Goal: Contribute content: Contribute content

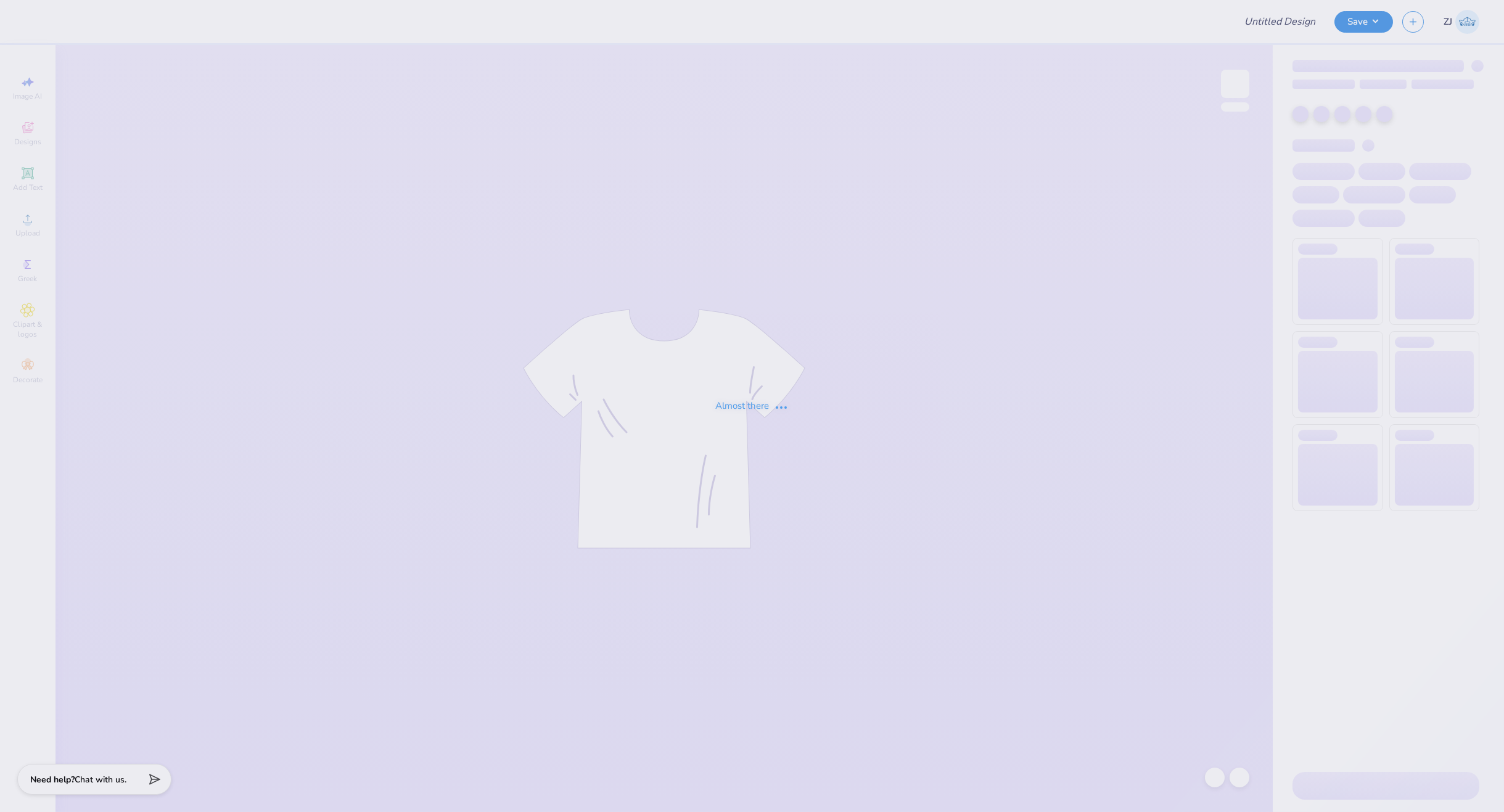
type input "General Merch"
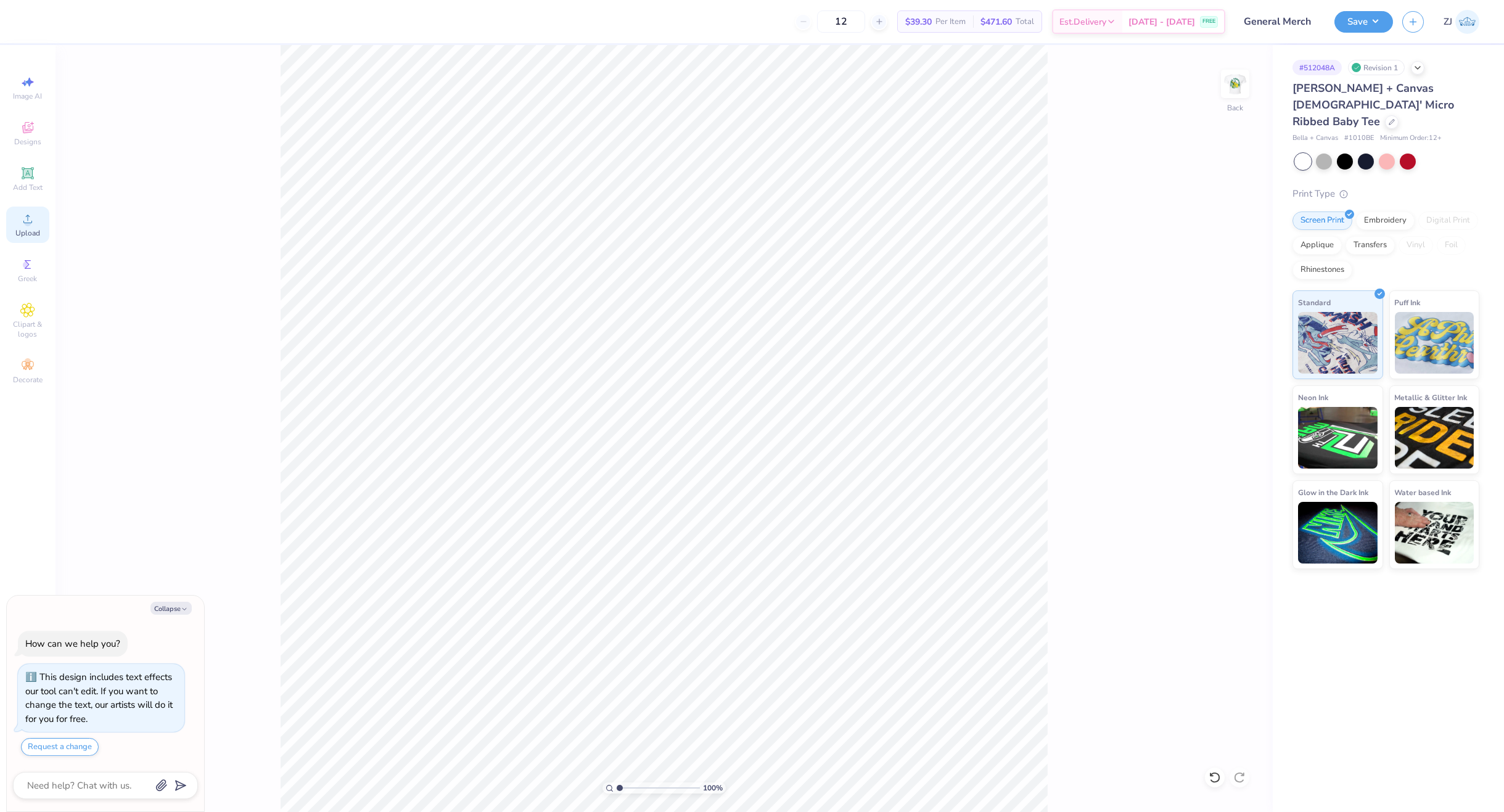
click at [22, 217] on icon at bounding box center [27, 219] width 15 height 15
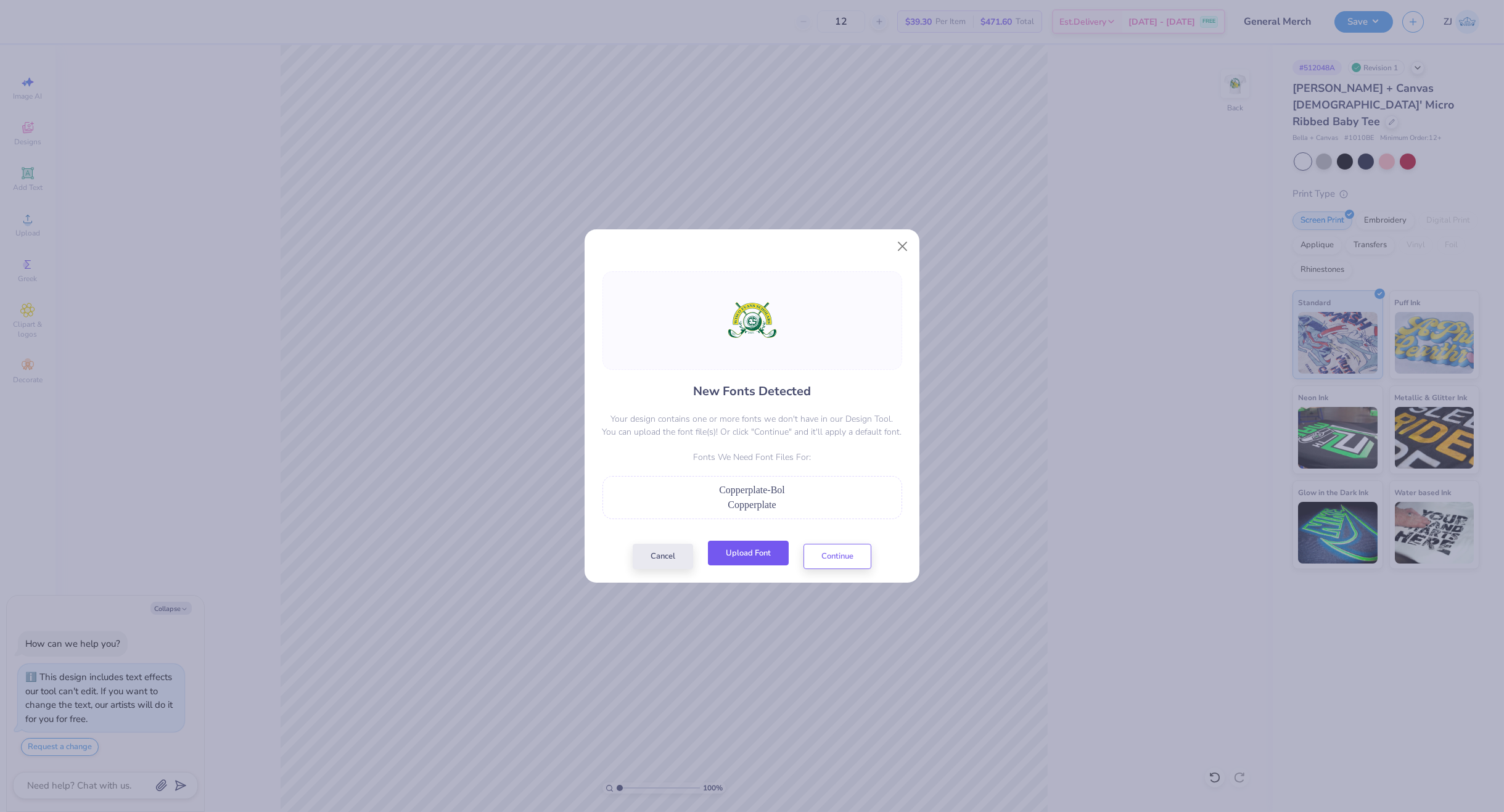
click at [756, 553] on button "Upload Font" at bounding box center [748, 553] width 81 height 25
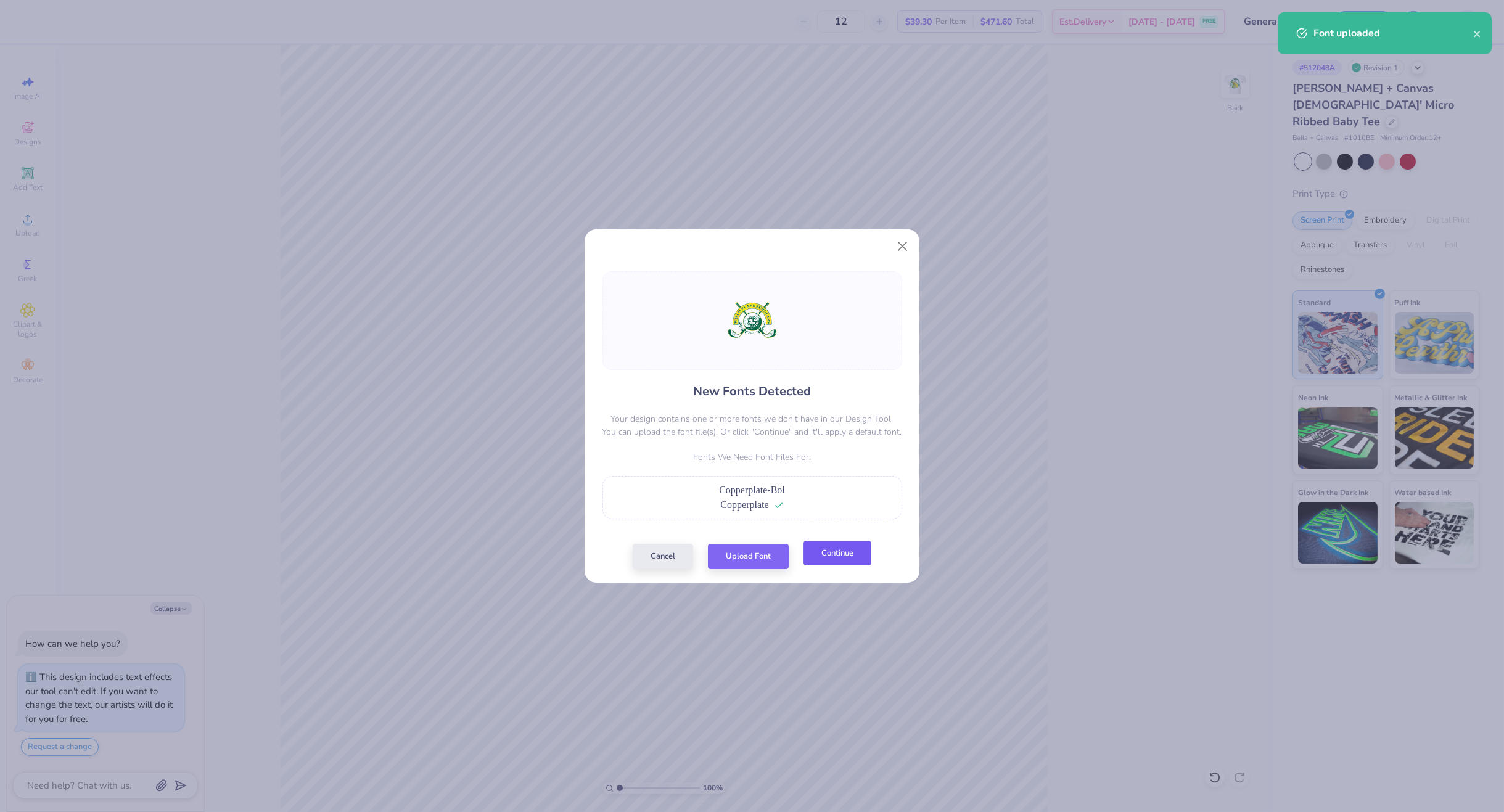
click at [828, 561] on button "Continue" at bounding box center [837, 553] width 67 height 25
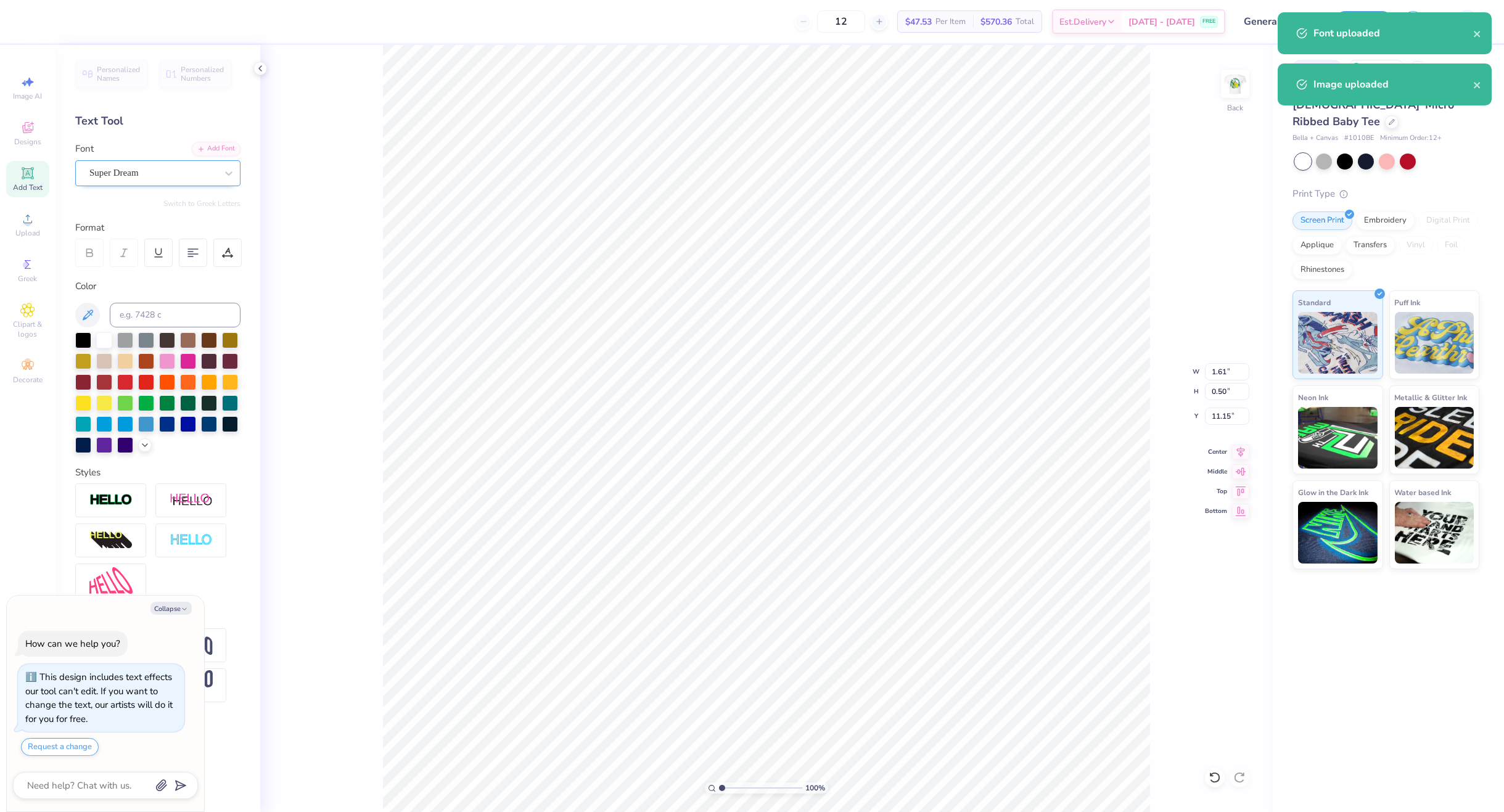
click at [133, 175] on div "Super Dream" at bounding box center [152, 173] width 129 height 19
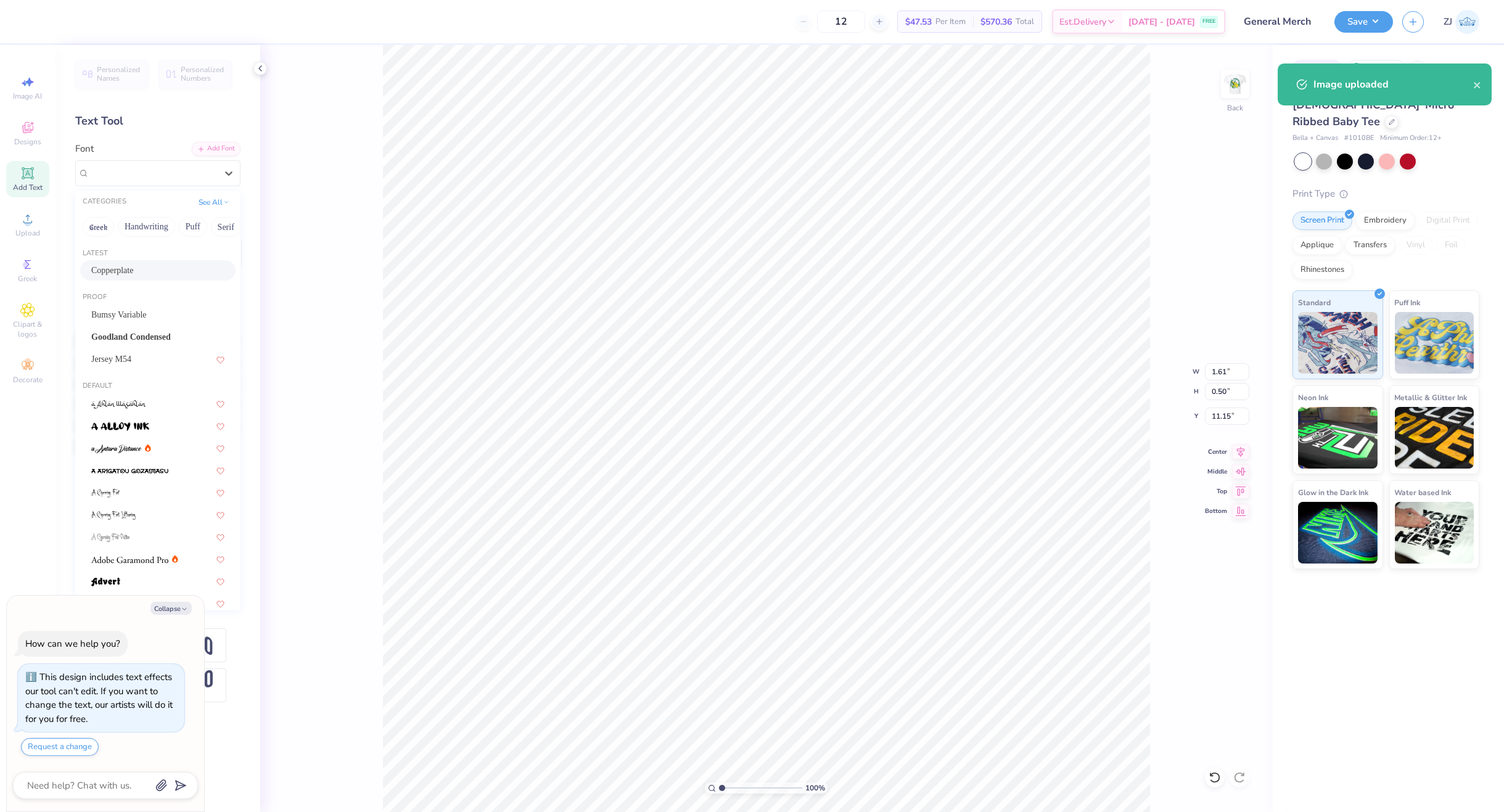
click at [131, 265] on span "Copperplate" at bounding box center [111, 270] width 42 height 13
type textarea "x"
type input "2.26"
type input "0.60"
type input "11.14"
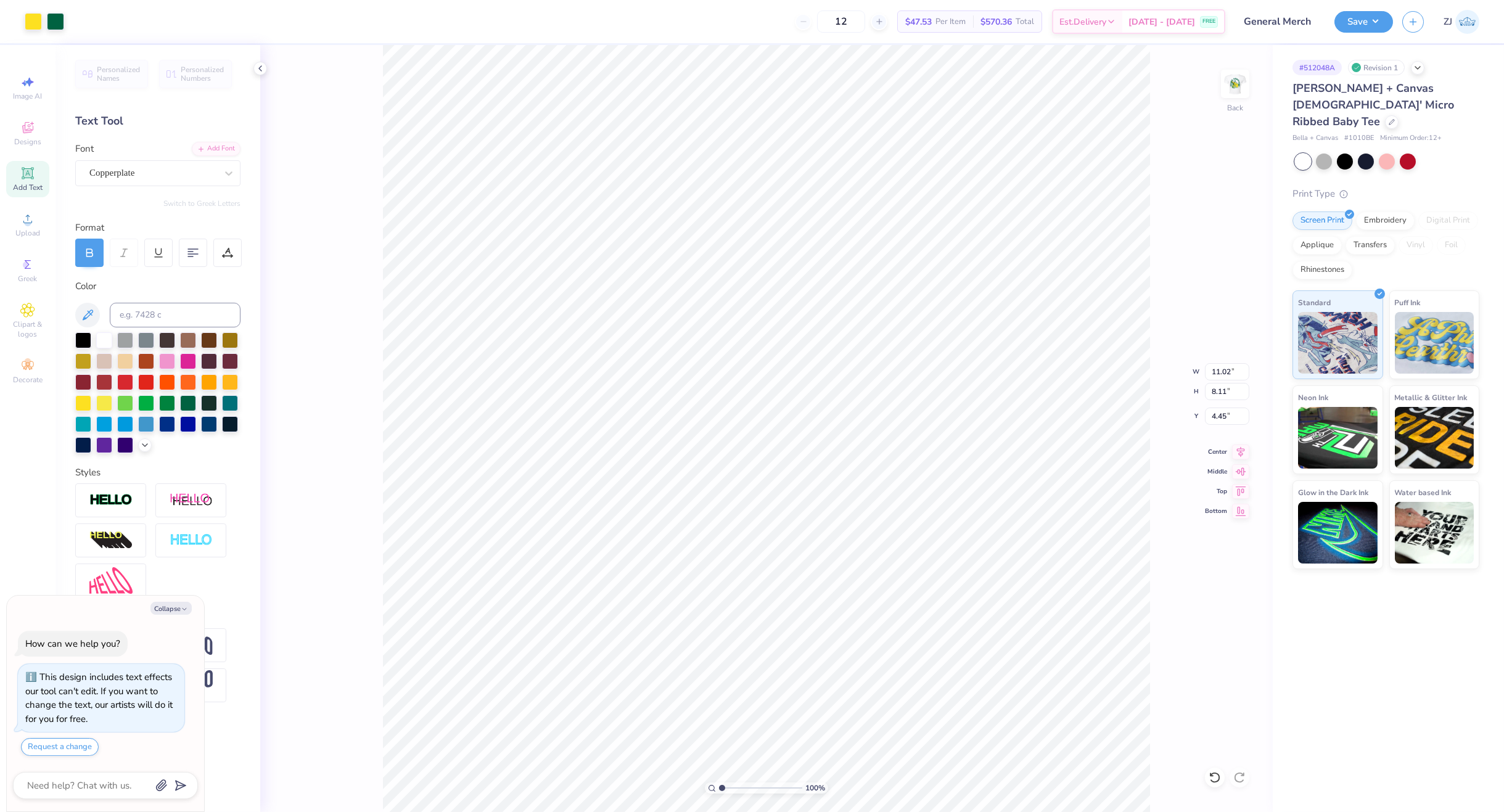
click at [1244, 446] on icon at bounding box center [1240, 452] width 17 height 15
type textarea "x"
type input "2.26"
type input "0.60"
type input "11.14"
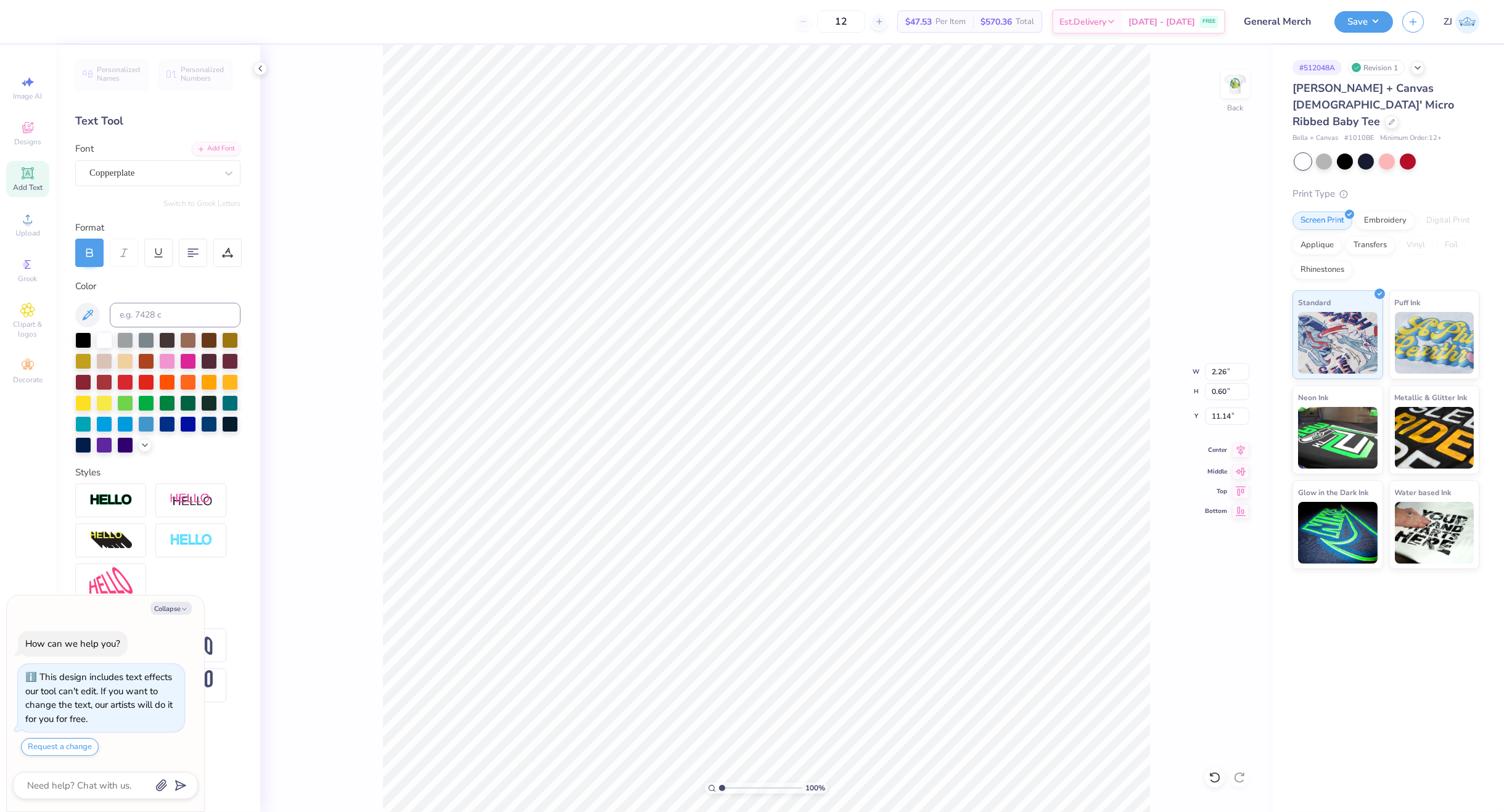
click at [1236, 447] on icon at bounding box center [1240, 450] width 8 height 10
type textarea "x"
type input "2.95"
click at [738, 788] on input "range" at bounding box center [760, 788] width 83 height 11
type textarea "x"
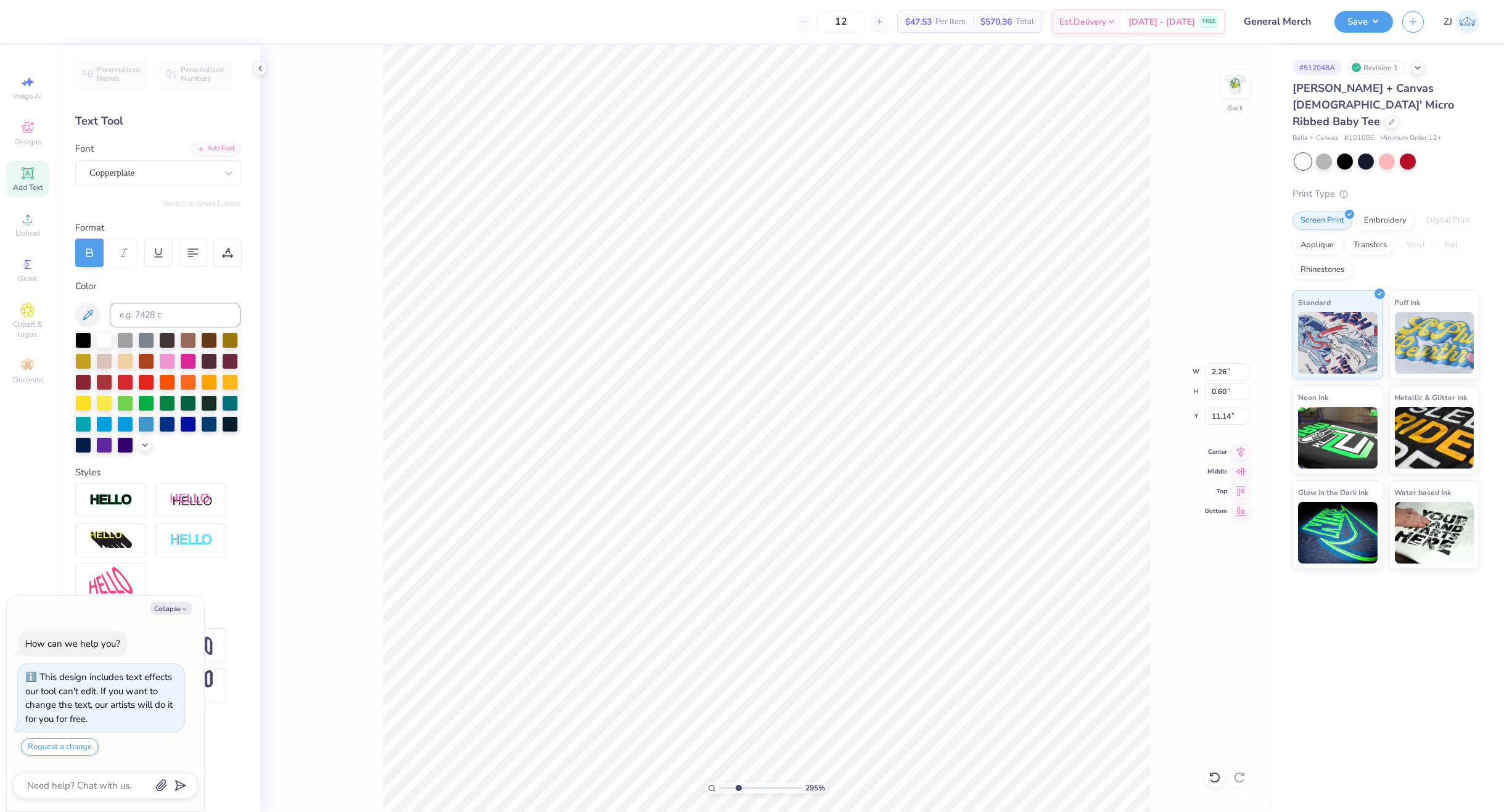
type input "2.33"
type input "0.62"
type input "11.12"
click at [1236, 453] on icon at bounding box center [1240, 450] width 17 height 15
type textarea "x"
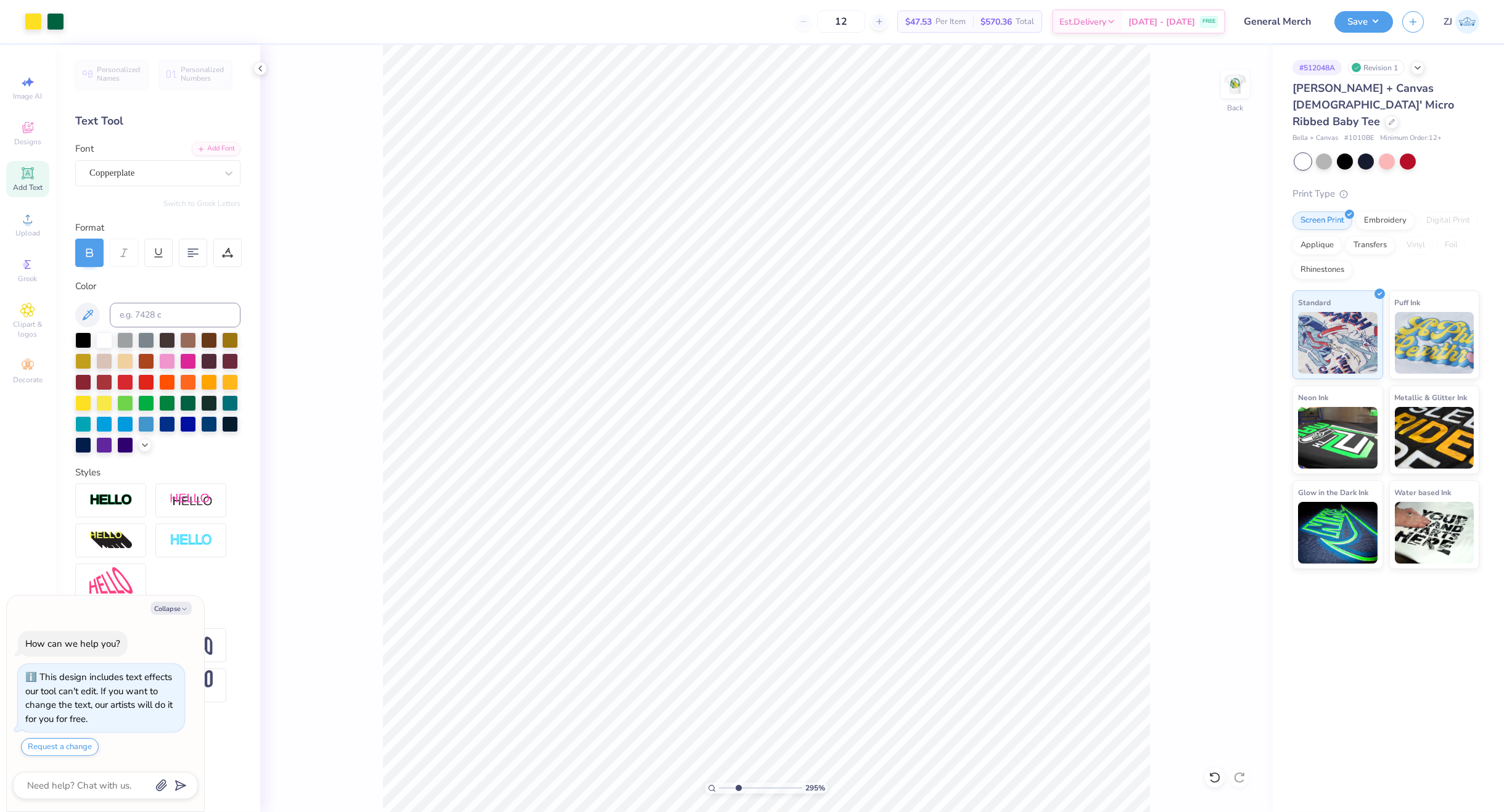
click at [715, 788] on icon at bounding box center [712, 788] width 8 height 8
type input "1"
type textarea "x"
click at [1225, 373] on input "11.02" at bounding box center [1226, 372] width 45 height 17
type input "5"
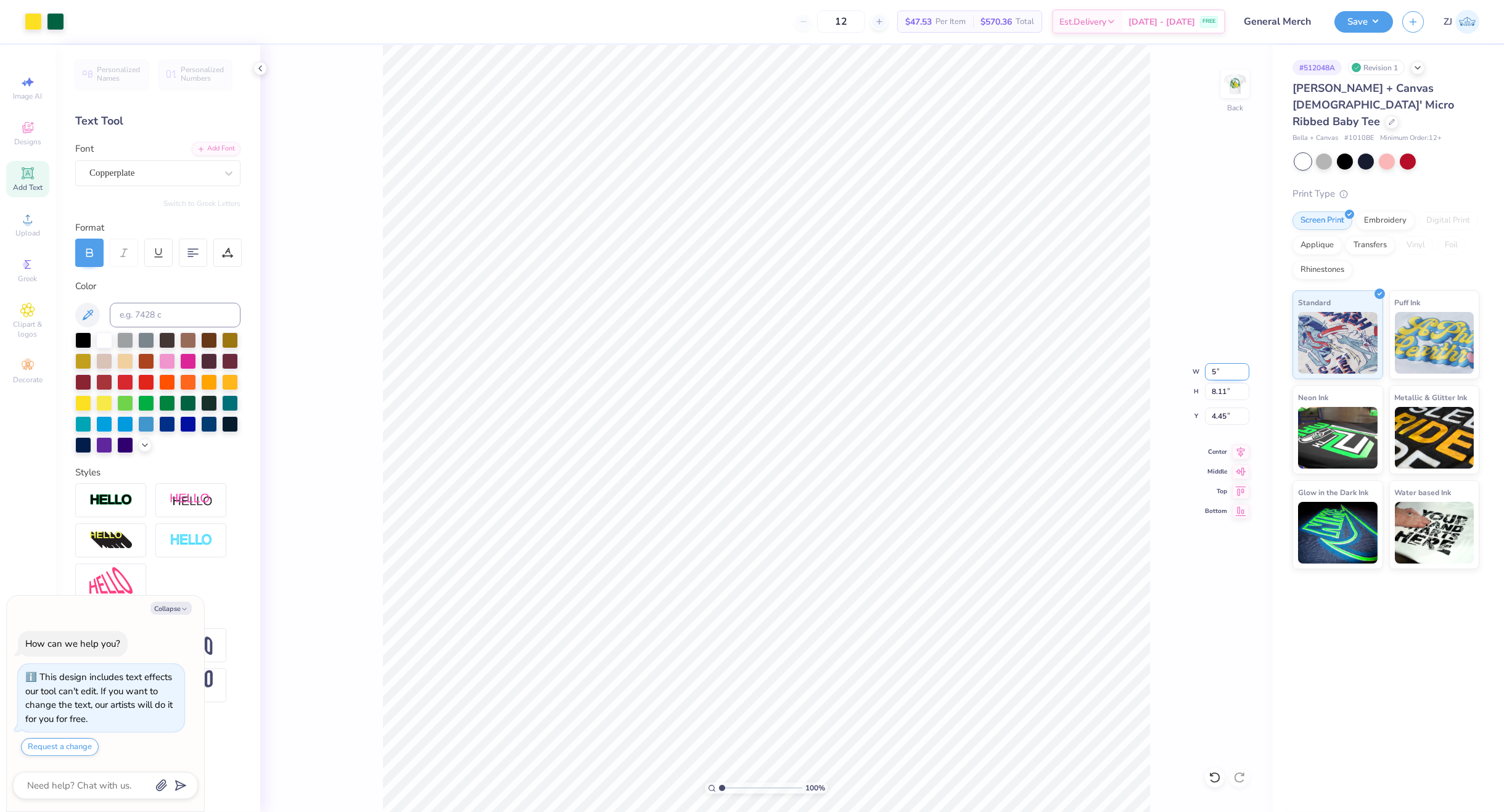
type textarea "x"
type input "5.00"
type input "3.68"
click at [1227, 414] on input "6.66" at bounding box center [1226, 416] width 45 height 17
type input "3"
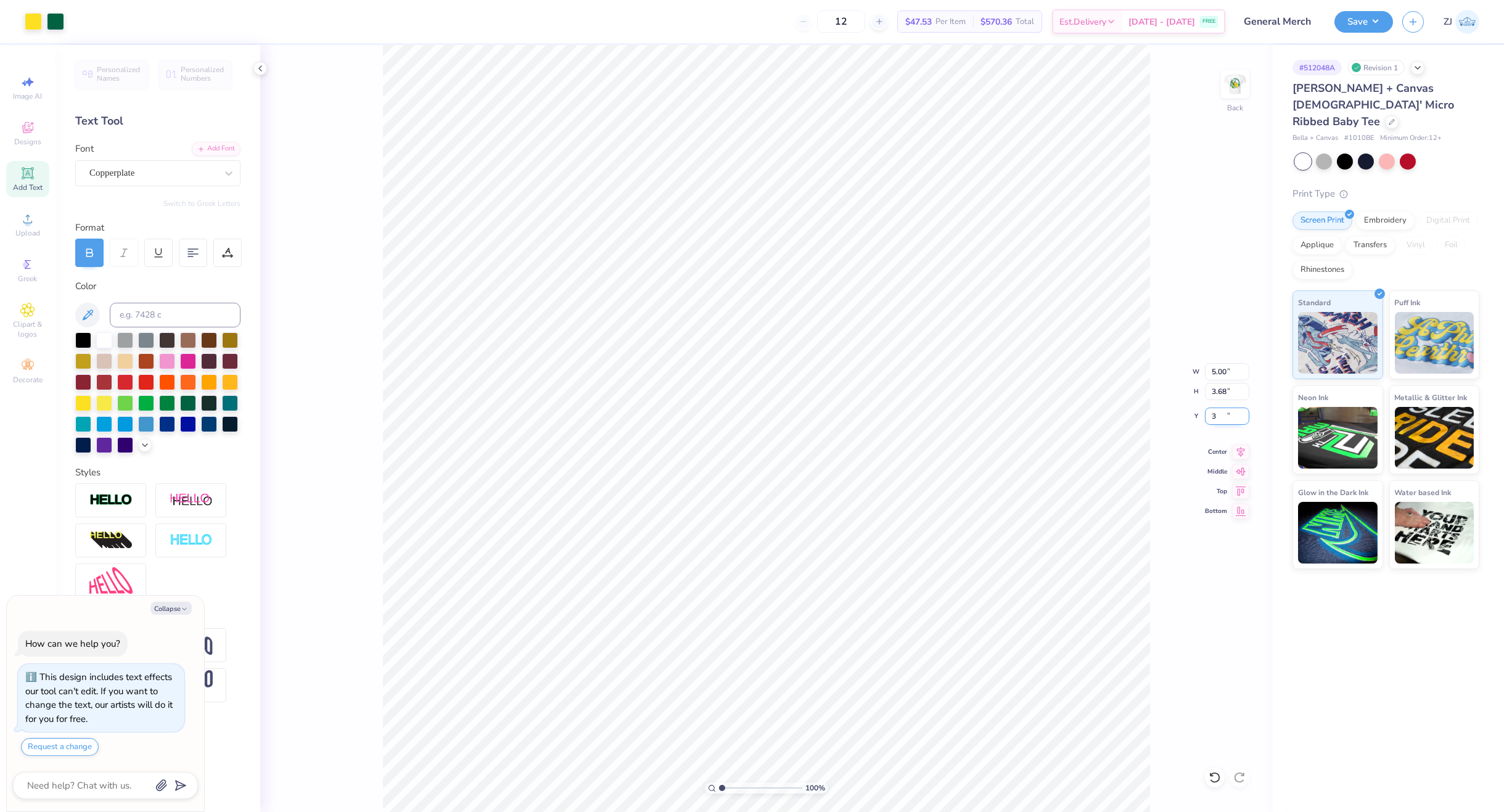
type textarea "x"
type input "3.00"
click at [1229, 87] on img at bounding box center [1235, 83] width 49 height 49
click at [8, 218] on div "Upload" at bounding box center [27, 224] width 43 height 36
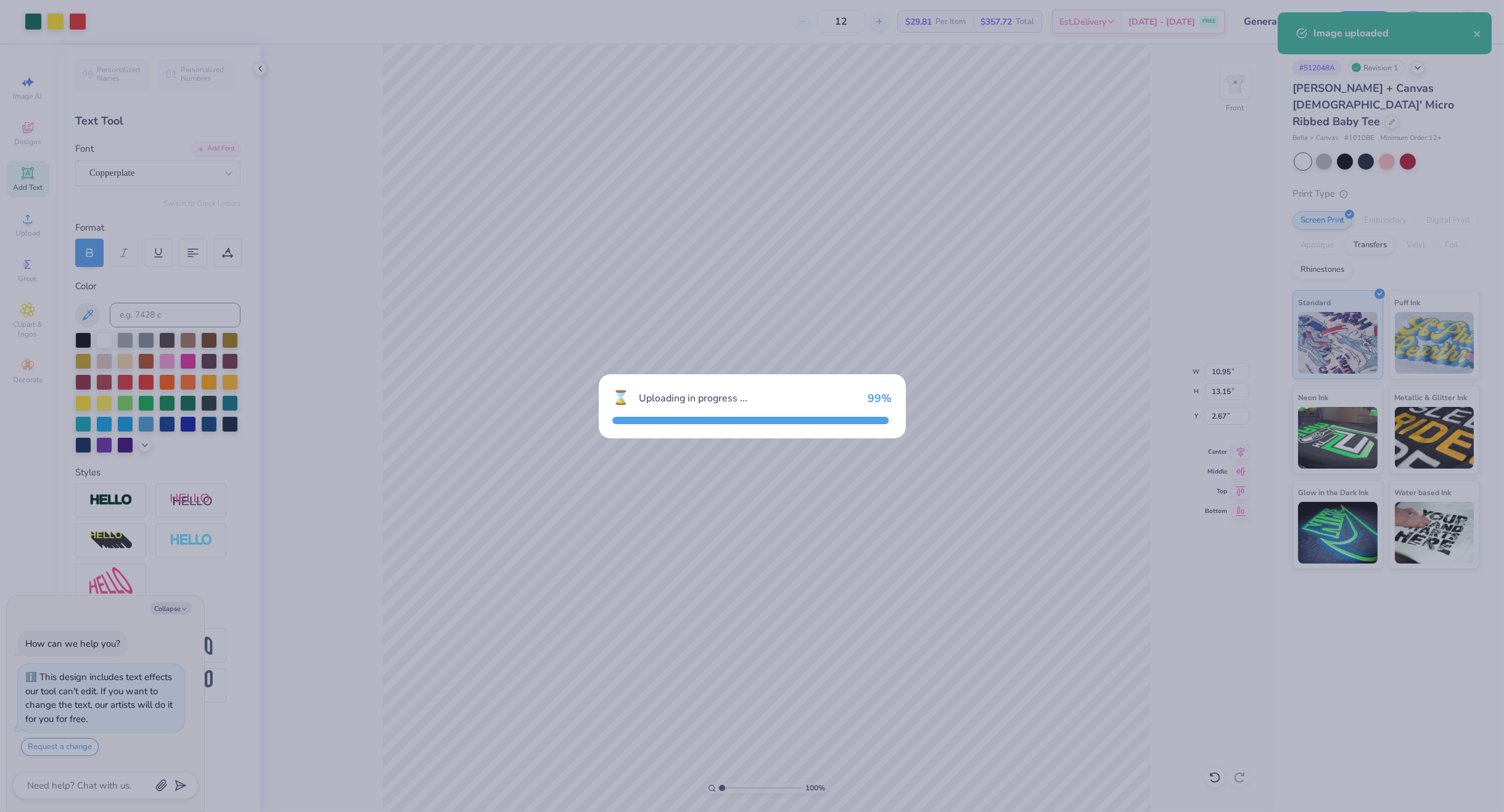
type textarea "x"
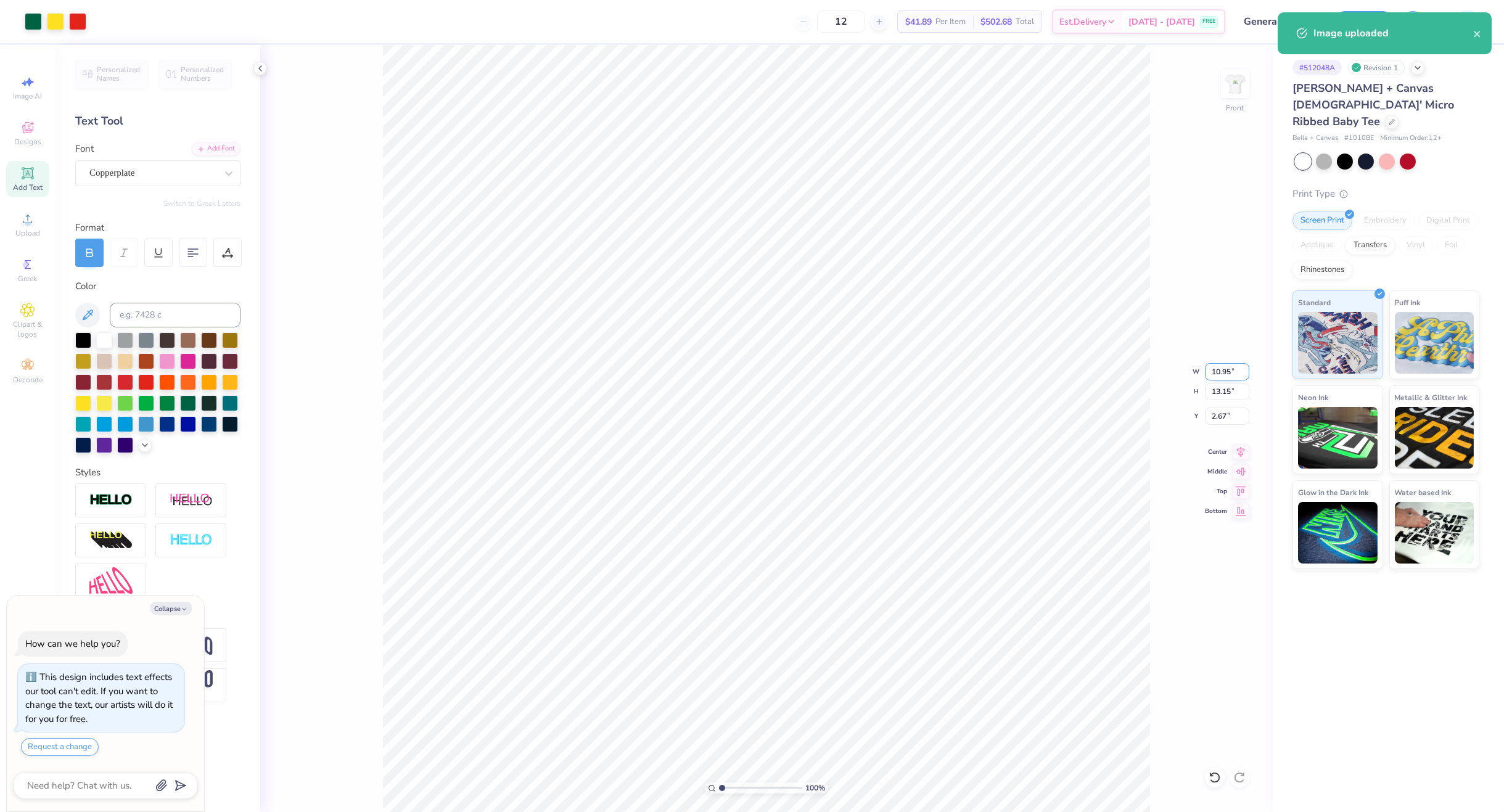
click at [1230, 372] on input "10.95" at bounding box center [1226, 372] width 45 height 17
type input "9"
type textarea "x"
type input "9.00"
type input "10.81"
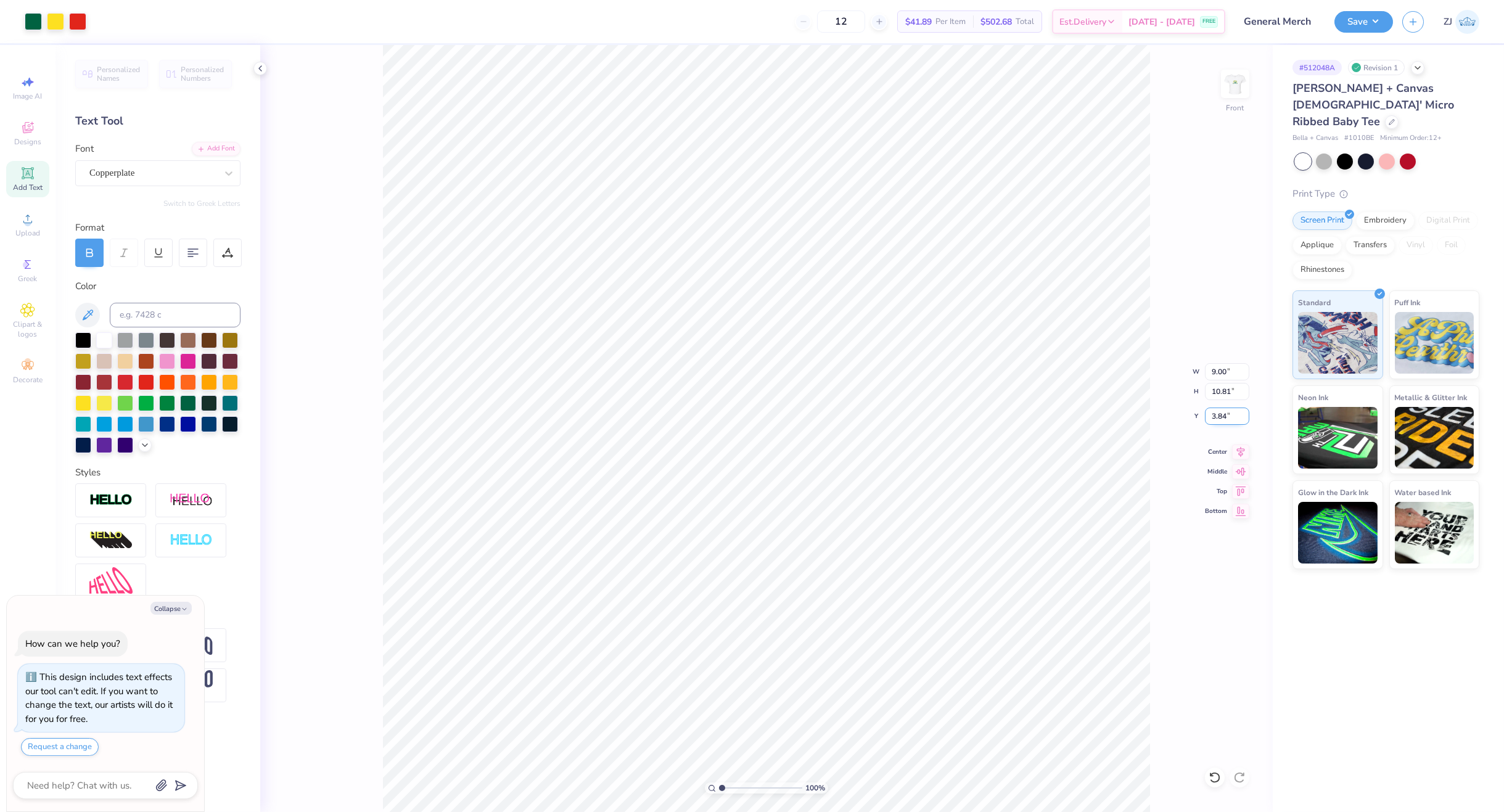
click at [1233, 416] on input "3.84" at bounding box center [1226, 416] width 45 height 17
type input "3"
type textarea "x"
type input "3.00"
click at [1226, 88] on img at bounding box center [1235, 83] width 49 height 49
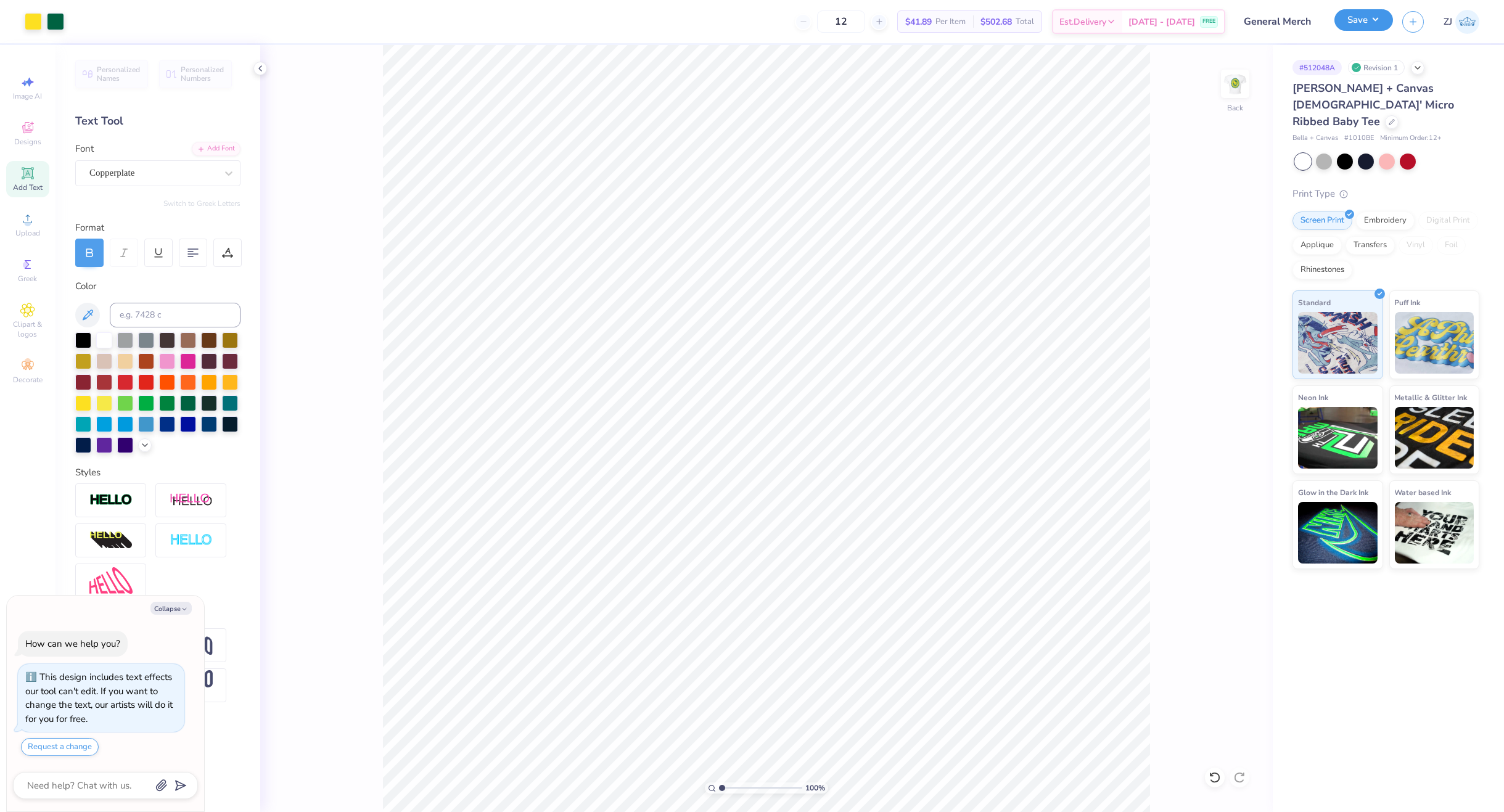
click at [1380, 20] on button "Save" at bounding box center [1363, 20] width 59 height 22
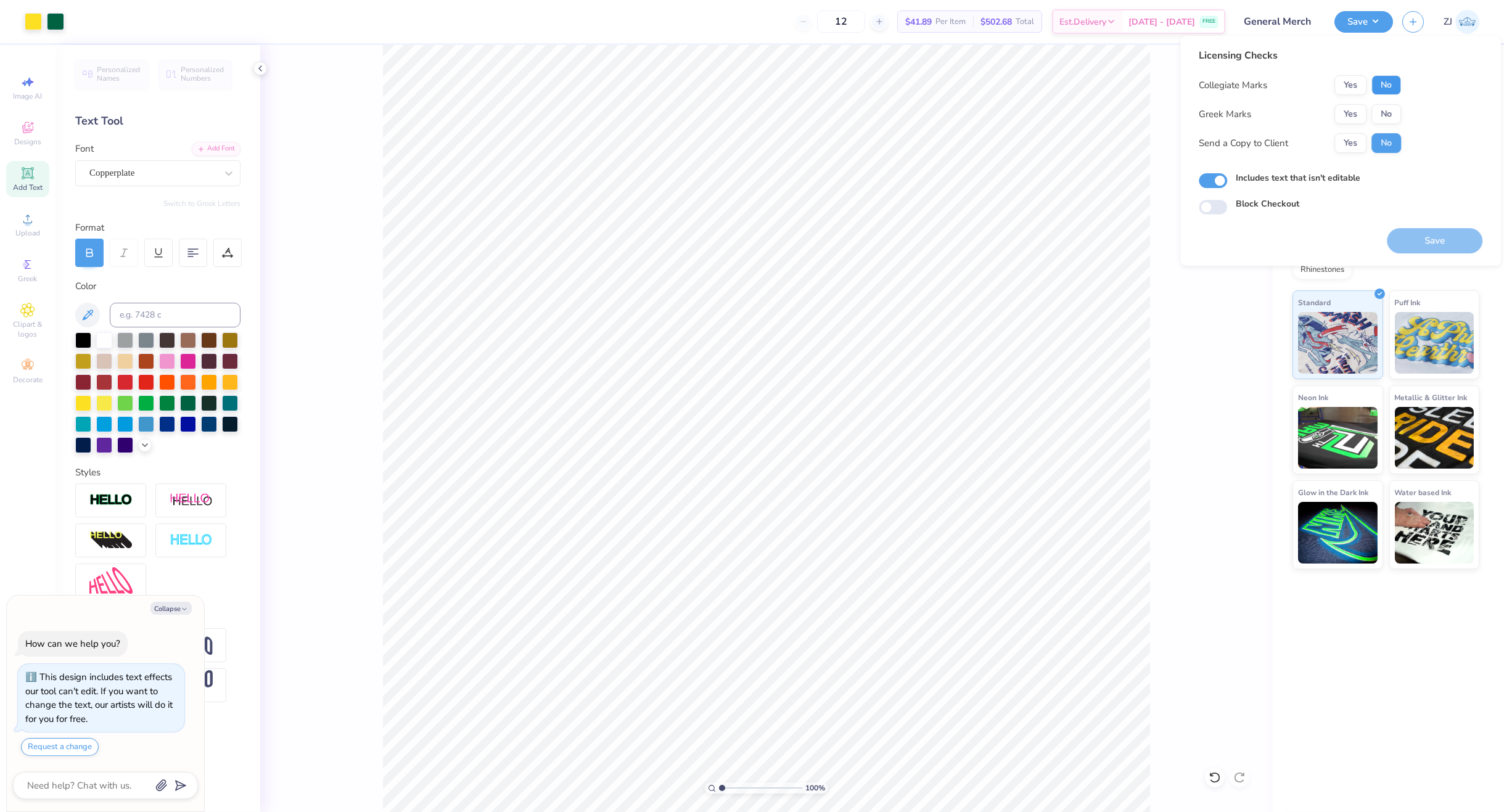
click at [1386, 76] on button "No" at bounding box center [1386, 85] width 30 height 20
click at [1389, 102] on div "Collegiate Marks Yes No Greek Marks Yes No Send a Copy to Client Yes No" at bounding box center [1300, 114] width 202 height 78
click at [1389, 117] on button "No" at bounding box center [1386, 114] width 30 height 20
click at [1340, 151] on button "Yes" at bounding box center [1349, 143] width 32 height 20
click at [1418, 236] on button "Save" at bounding box center [1434, 241] width 96 height 25
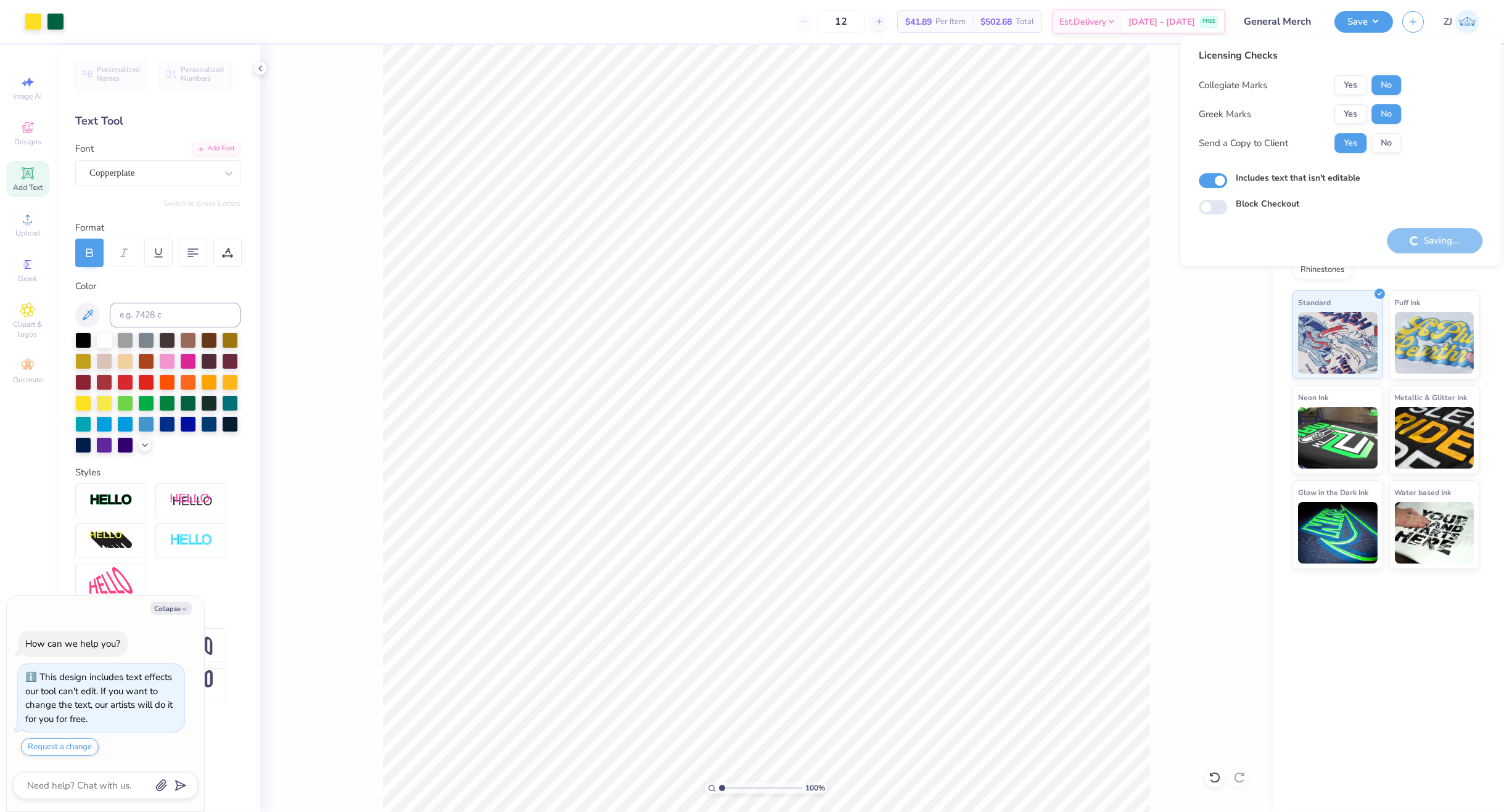
type textarea "x"
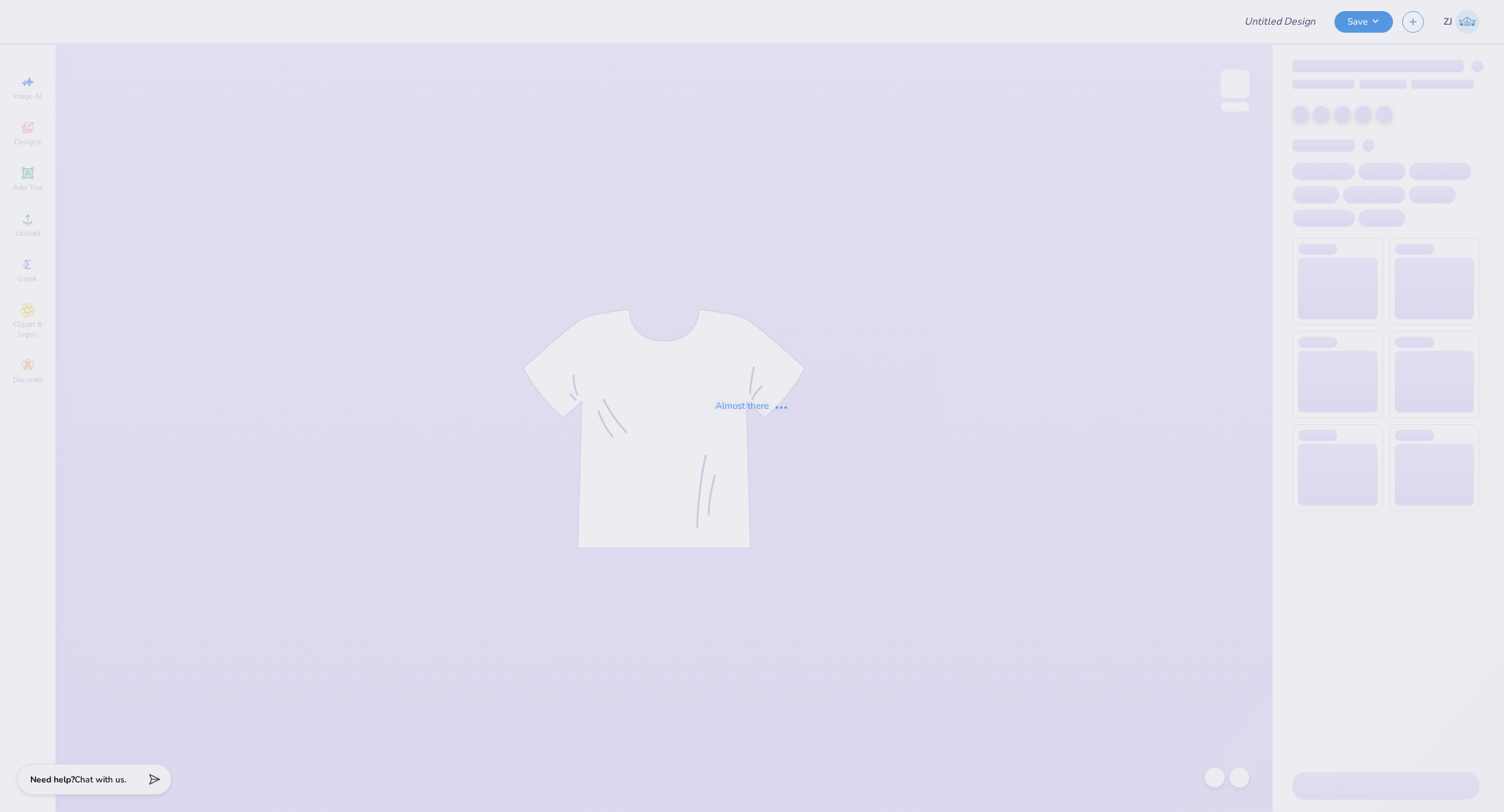
type input "LOLA's Fall Merch!"
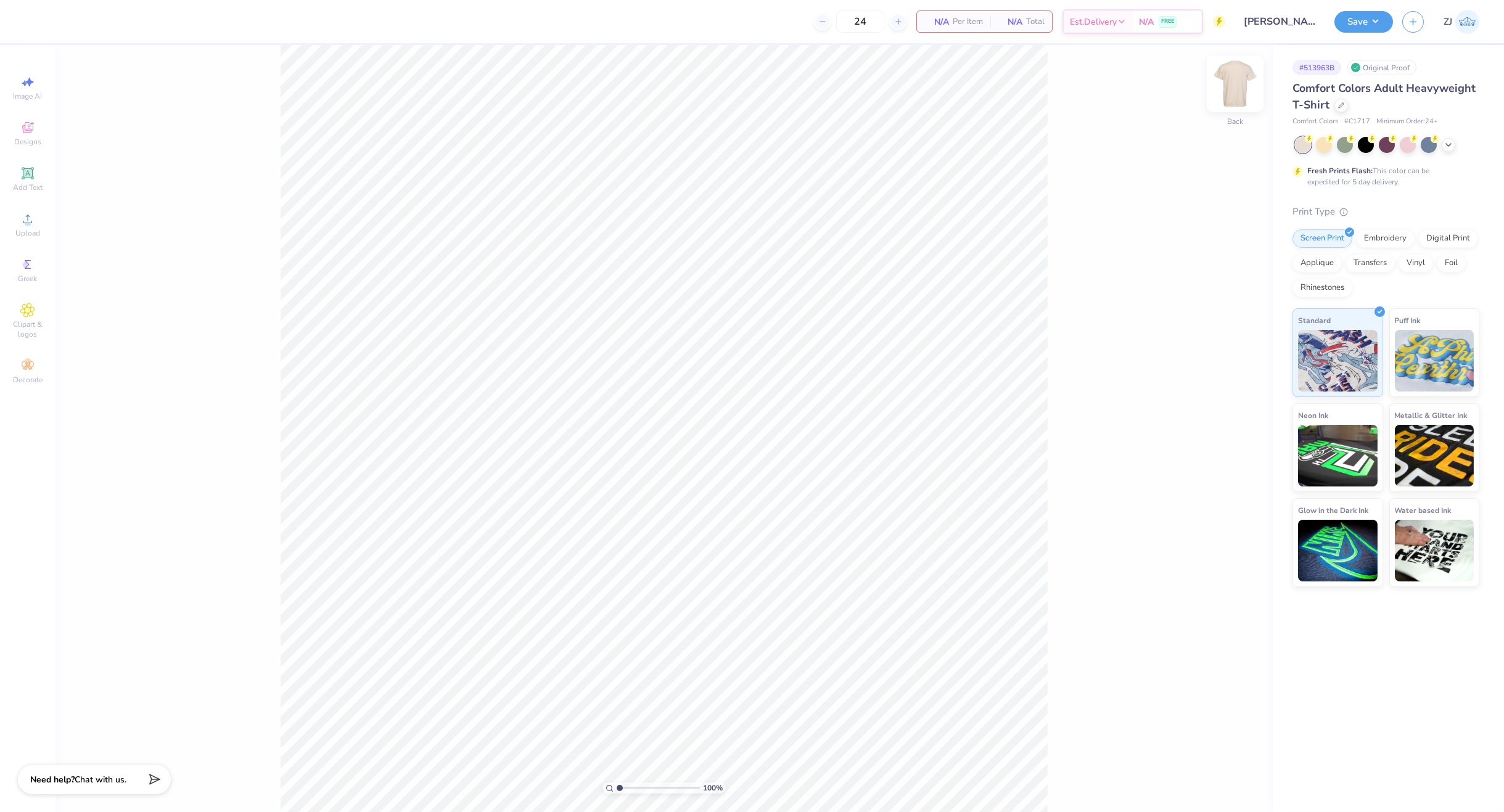
click at [1236, 90] on img at bounding box center [1235, 83] width 49 height 49
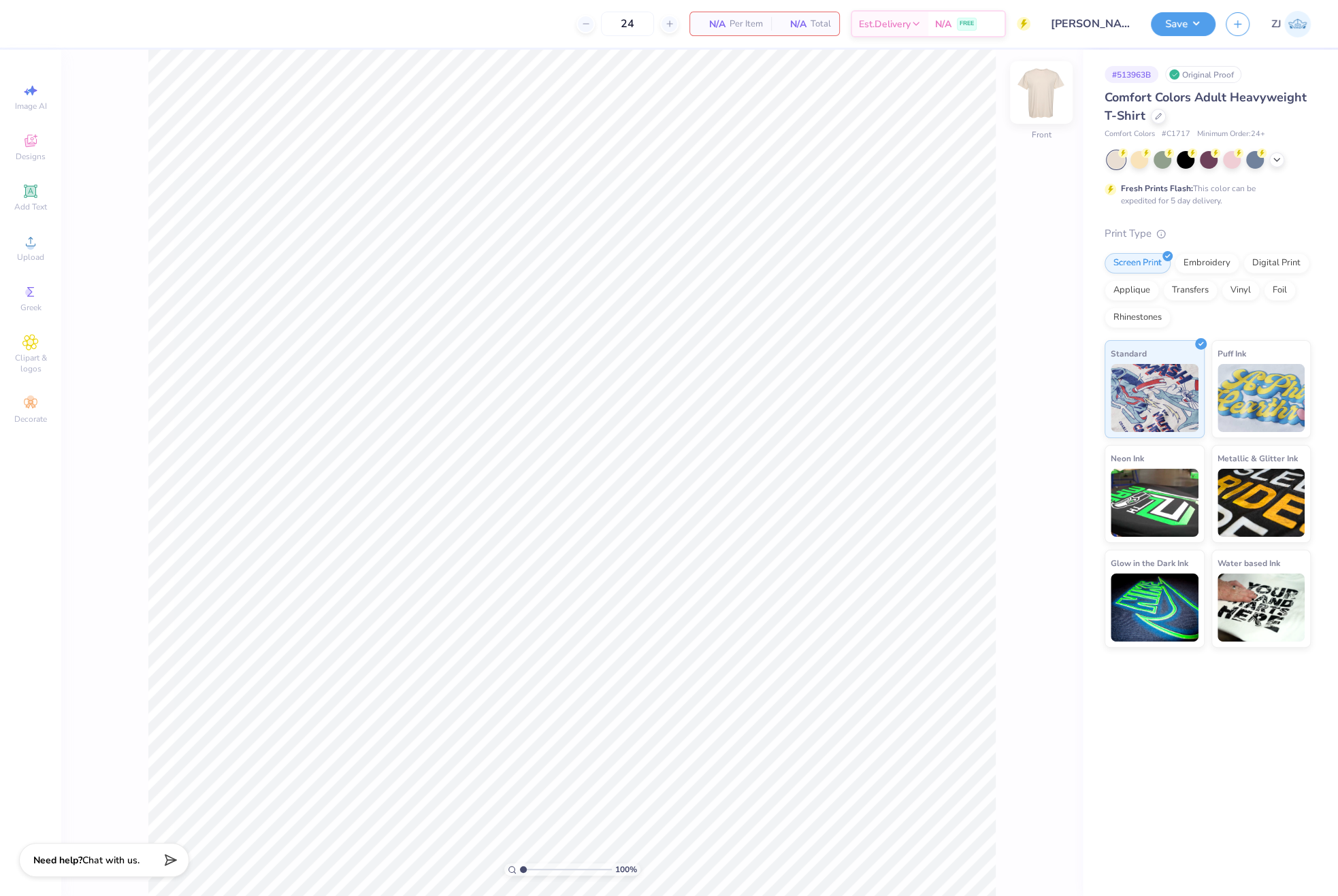
click at [1034, 97] on img at bounding box center [1041, 92] width 55 height 55
click at [1047, 92] on img at bounding box center [1041, 92] width 55 height 55
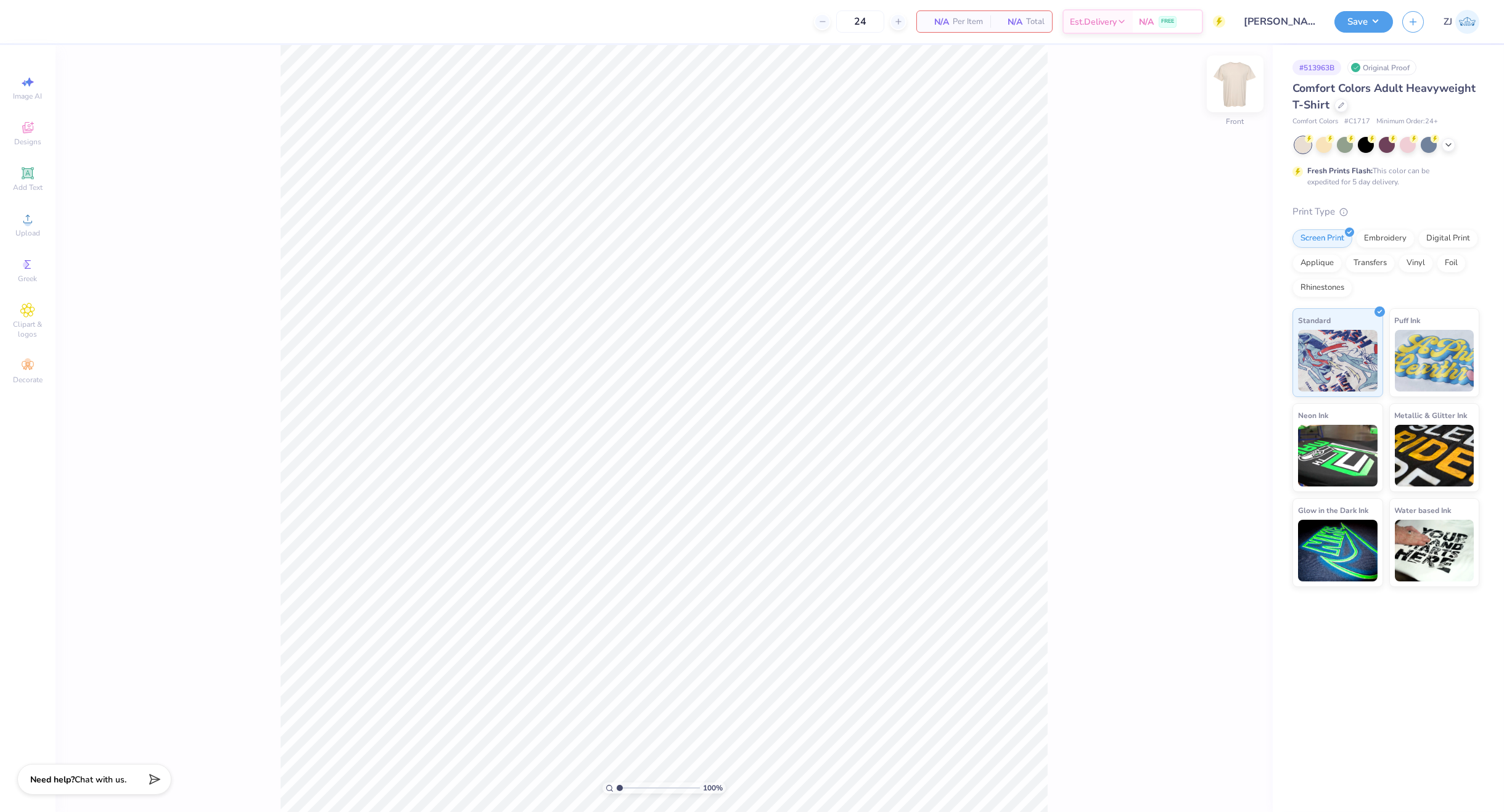
click at [1245, 102] on img at bounding box center [1235, 83] width 49 height 49
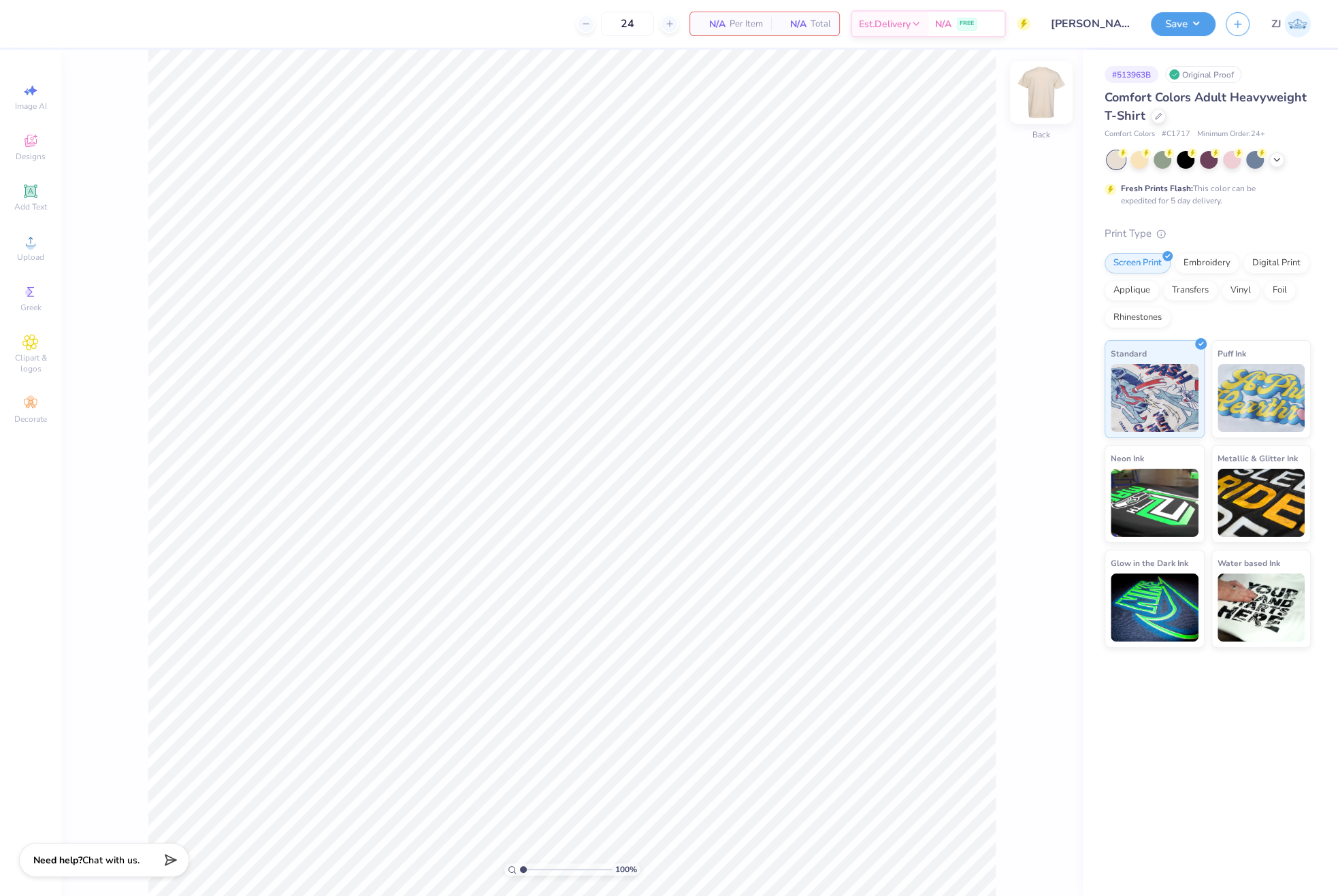
click at [1042, 84] on img at bounding box center [1041, 92] width 55 height 55
